Goal: Information Seeking & Learning: Learn about a topic

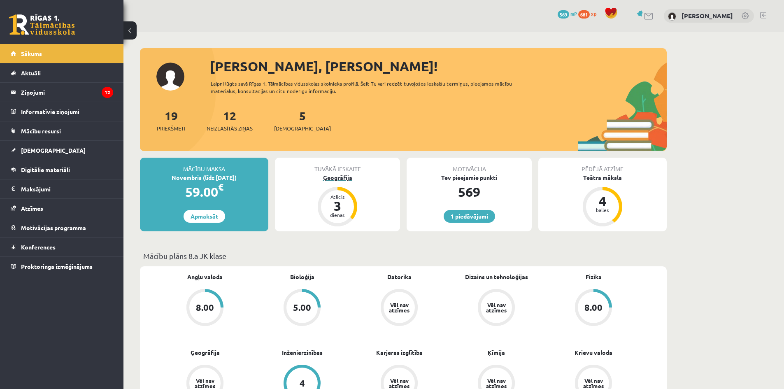
click at [332, 176] on div "Ģeogrāfija" at bounding box center [337, 177] width 125 height 9
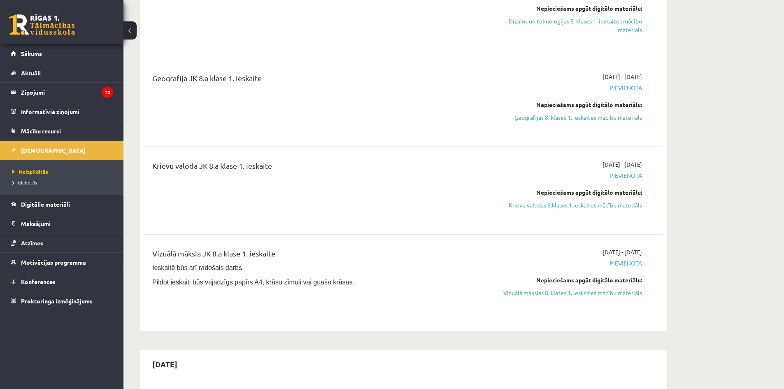
scroll to position [206, 0]
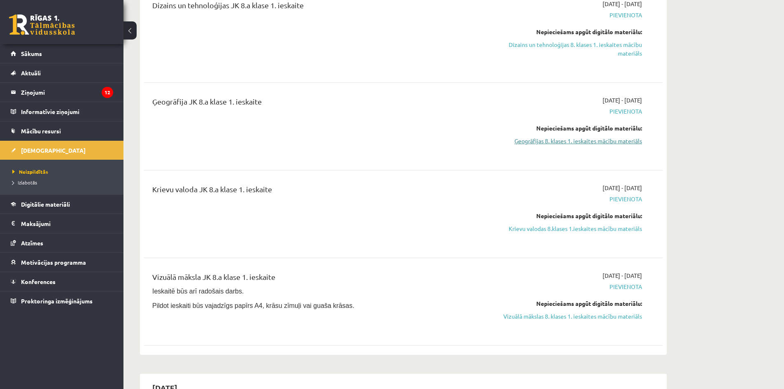
click at [583, 140] on link "Ģeogrāfijas 8. klases 1. ieskaites mācību materiāls" at bounding box center [564, 141] width 155 height 9
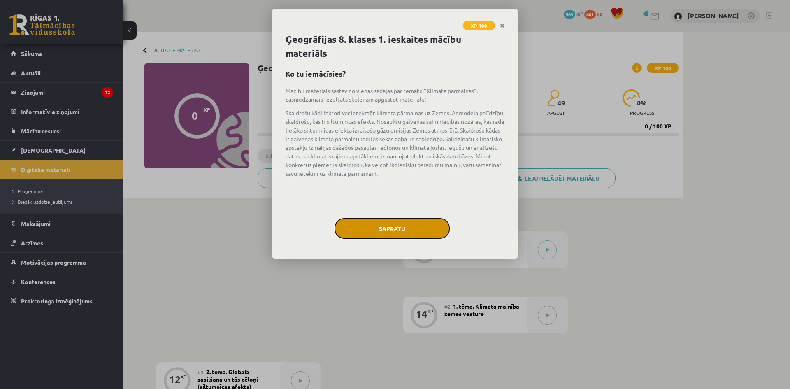
click at [394, 228] on button "Sapratu" at bounding box center [391, 228] width 115 height 21
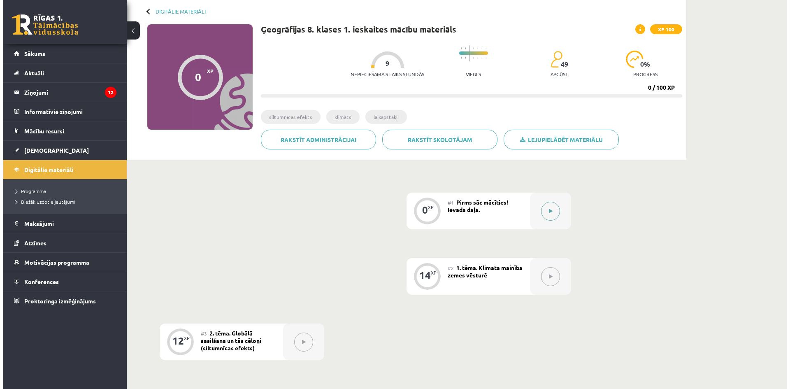
scroll to position [41, 0]
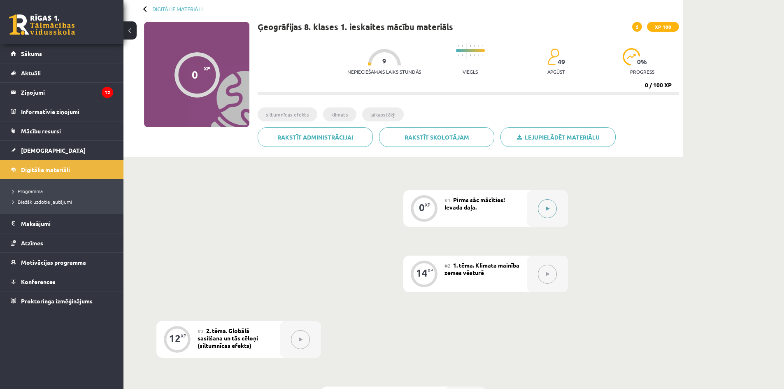
click at [546, 213] on button at bounding box center [547, 208] width 19 height 19
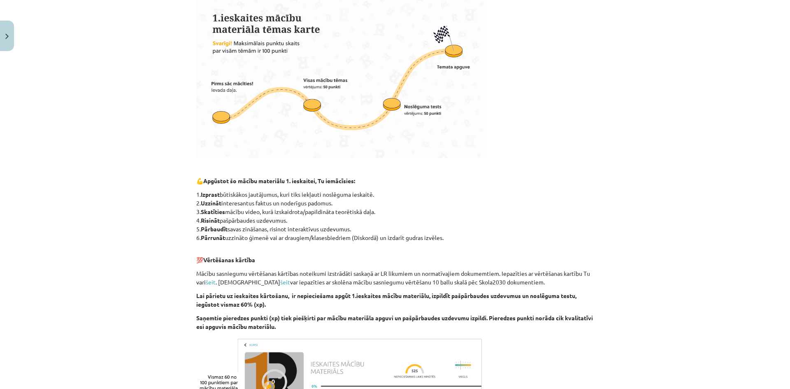
scroll to position [379, 0]
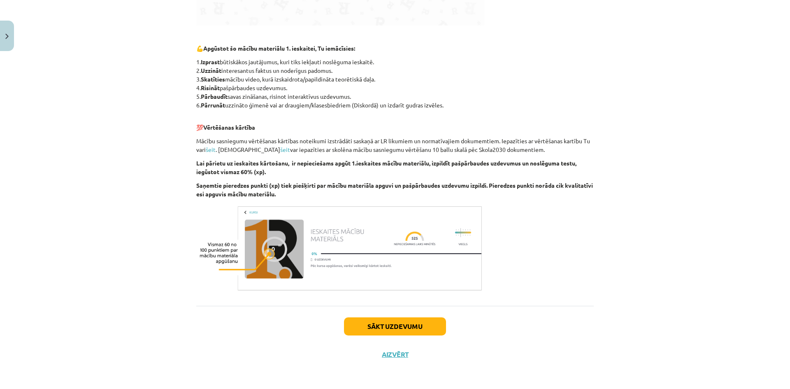
drag, startPoint x: 594, startPoint y: 187, endPoint x: 453, endPoint y: 320, distance: 194.1
click at [420, 324] on button "Sākt uzdevumu" at bounding box center [395, 326] width 102 height 18
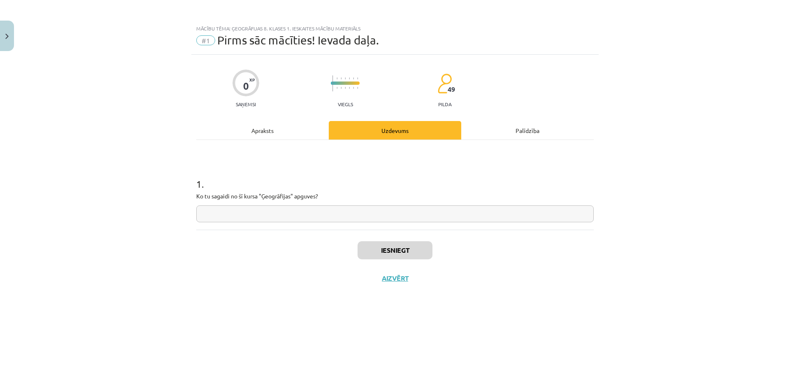
click at [299, 212] on input "text" at bounding box center [394, 213] width 397 height 17
click at [272, 137] on div "Apraksts" at bounding box center [262, 130] width 132 height 19
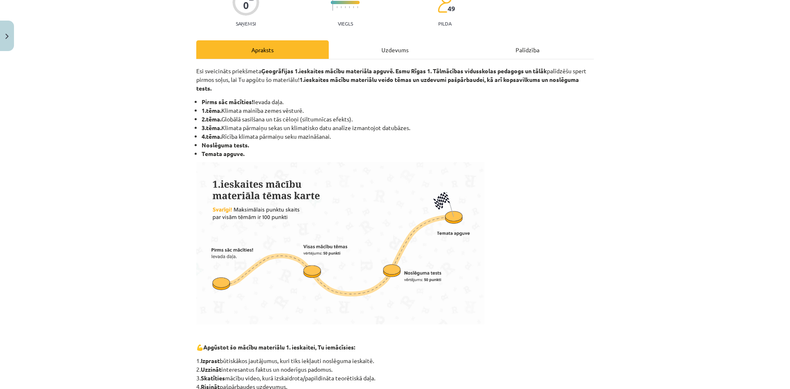
scroll to position [82, 0]
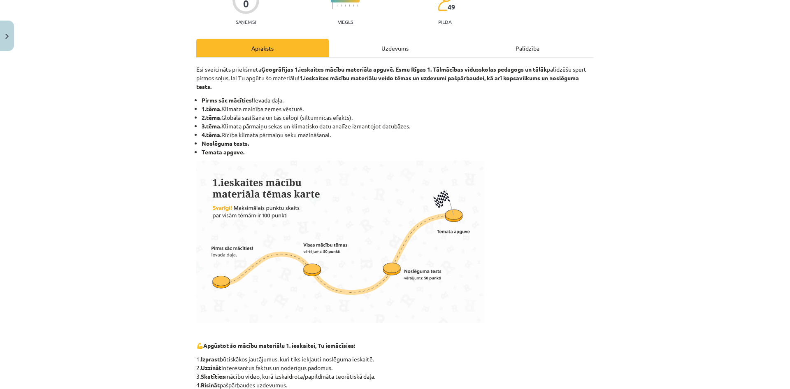
click at [358, 48] on div "Uzdevums" at bounding box center [395, 48] width 132 height 19
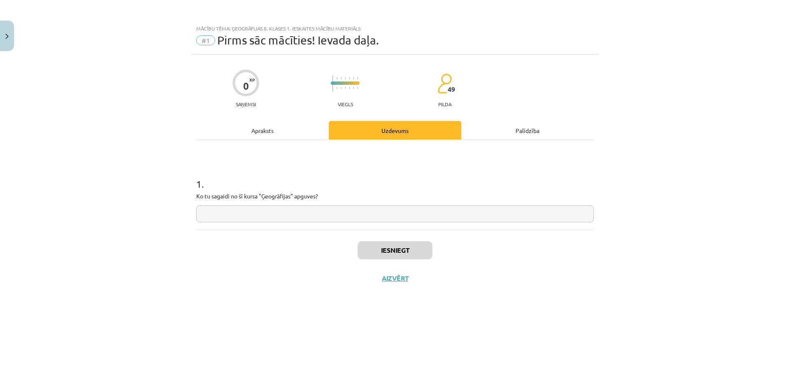
click at [298, 212] on input "text" at bounding box center [394, 213] width 397 height 17
type input "**********"
click at [406, 252] on button "Iesniegt" at bounding box center [394, 250] width 75 height 18
click at [416, 282] on button "Nākamā nodarbība" at bounding box center [395, 283] width 81 height 19
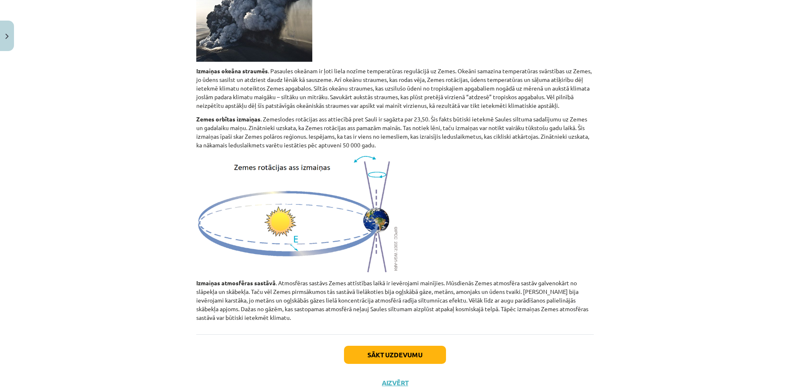
scroll to position [396, 0]
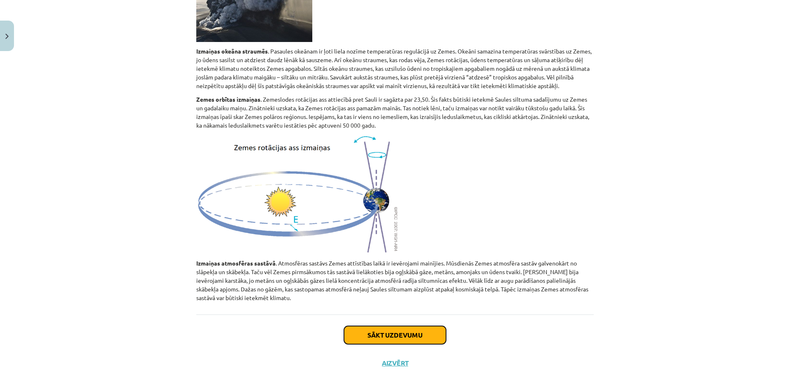
click at [429, 330] on button "Sākt uzdevumu" at bounding box center [395, 335] width 102 height 18
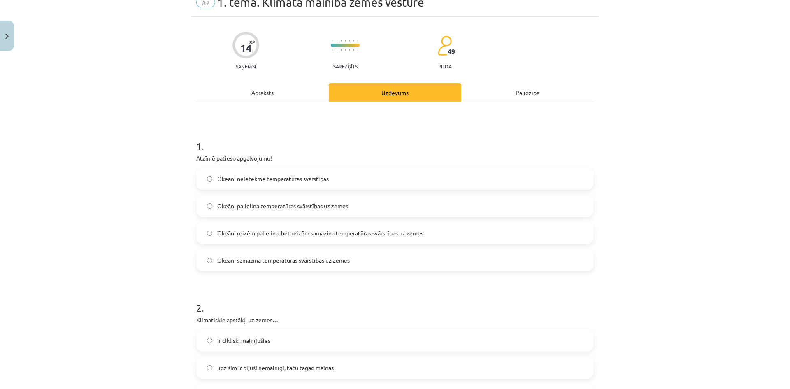
scroll to position [21, 0]
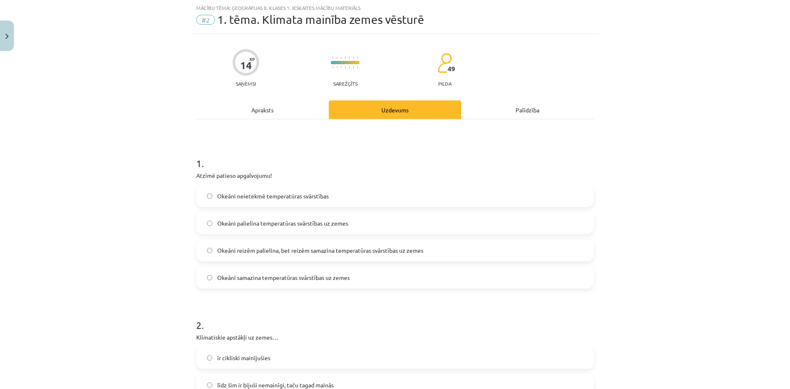
click at [282, 168] on h1 "1 ." at bounding box center [394, 156] width 397 height 26
click at [281, 166] on h1 "1 ." at bounding box center [394, 156] width 397 height 26
click at [284, 150] on h1 "1 ." at bounding box center [394, 156] width 397 height 26
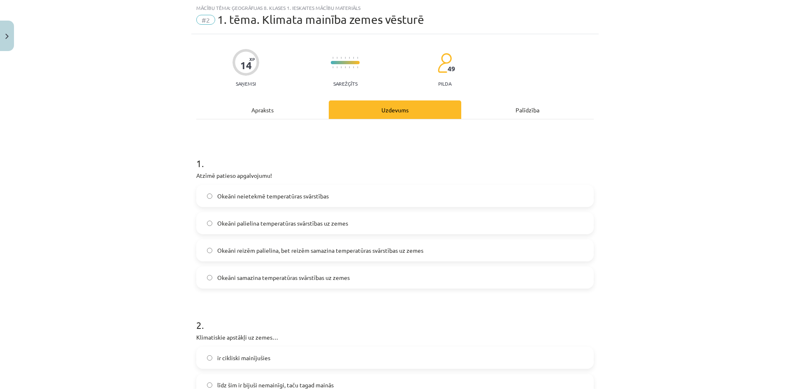
click at [285, 152] on h1 "1 ." at bounding box center [394, 156] width 397 height 26
click at [284, 154] on h1 "1 ." at bounding box center [394, 156] width 397 height 26
